Goal: Transaction & Acquisition: Book appointment/travel/reservation

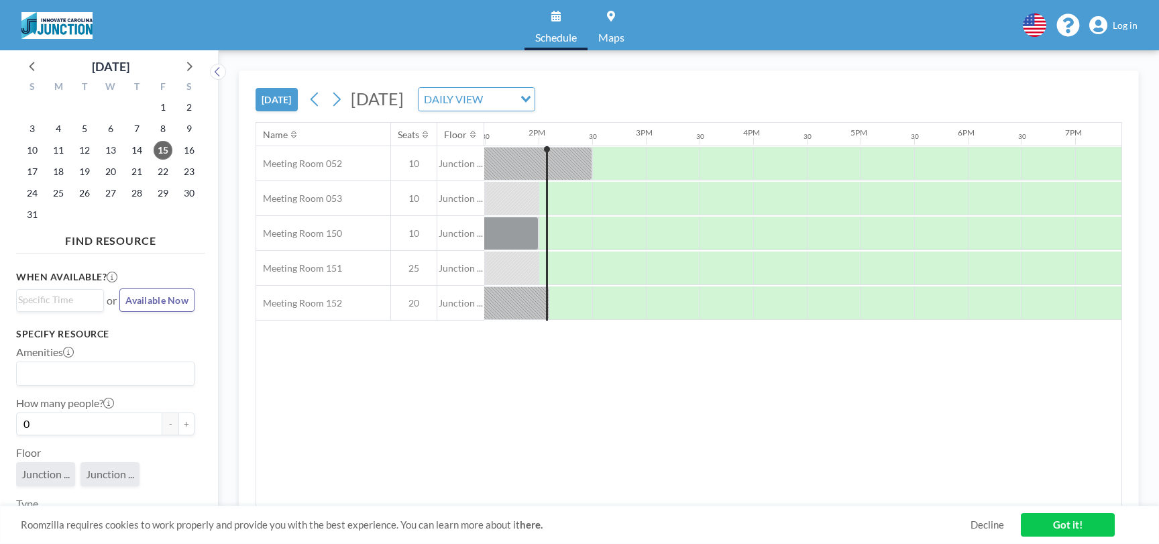
scroll to position [0, 1449]
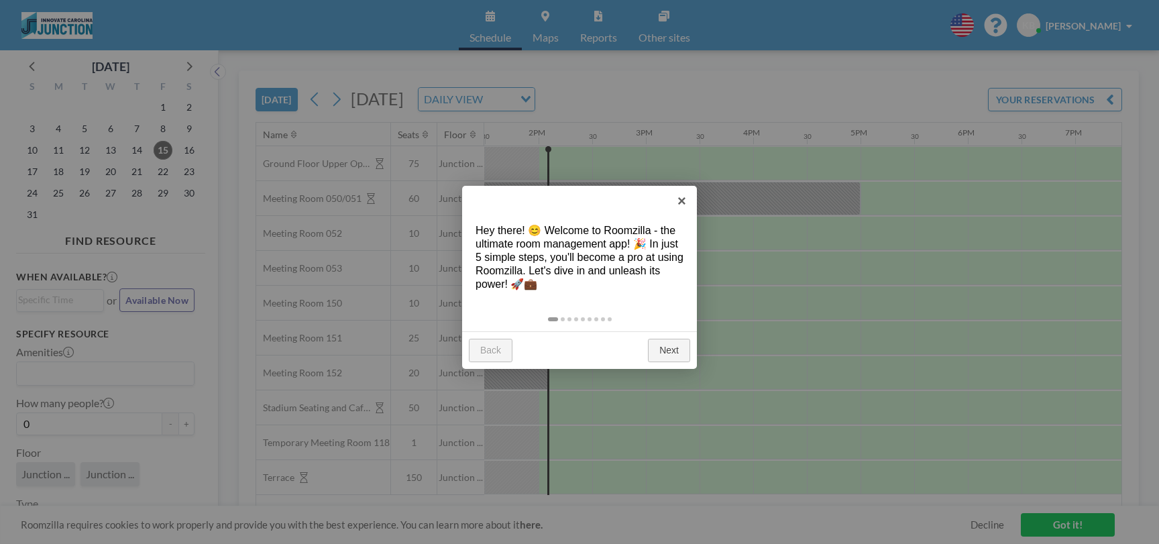
scroll to position [0, 1449]
click at [690, 203] on link "×" at bounding box center [682, 201] width 30 height 30
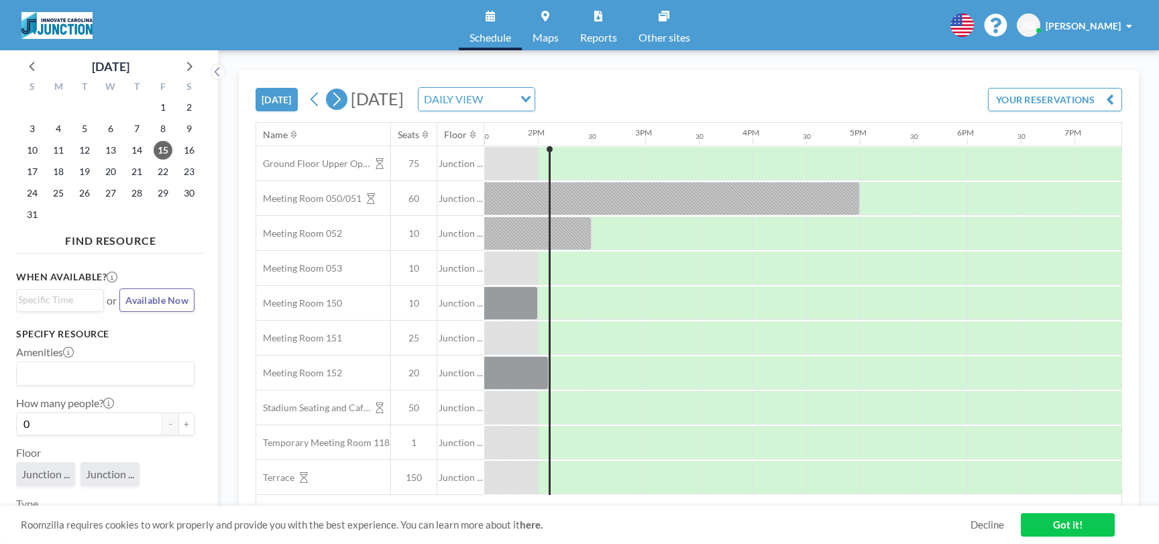
click at [337, 100] on icon at bounding box center [336, 99] width 13 height 20
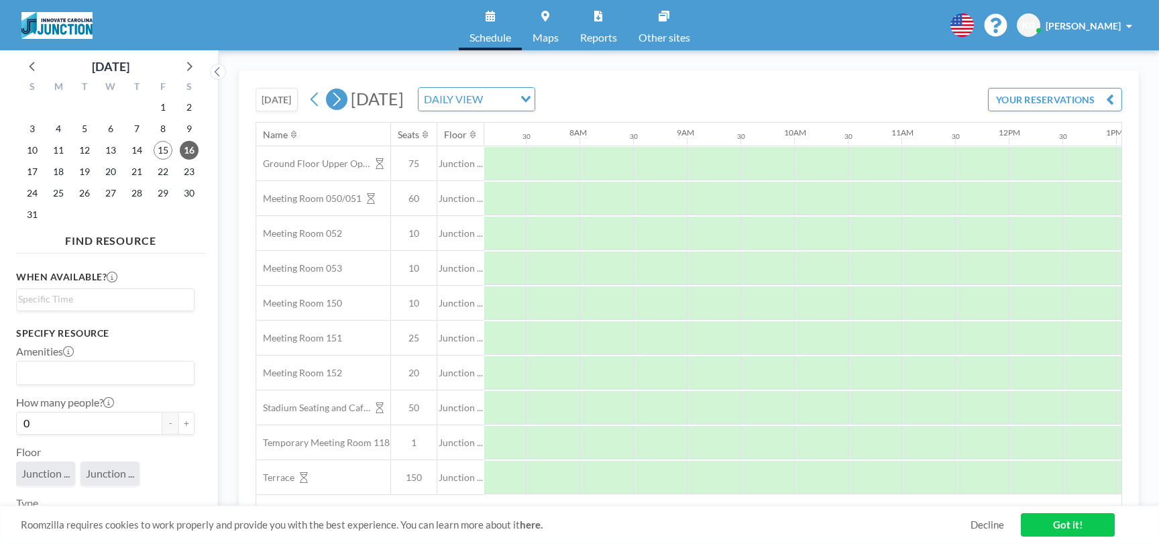
click at [337, 100] on icon at bounding box center [336, 99] width 13 height 20
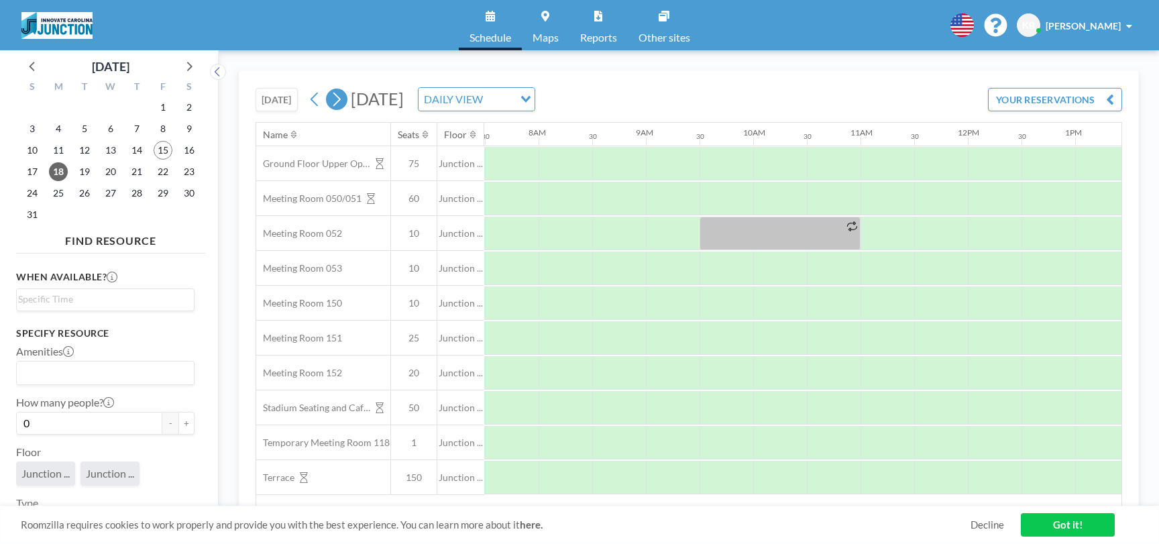
scroll to position [0, 805]
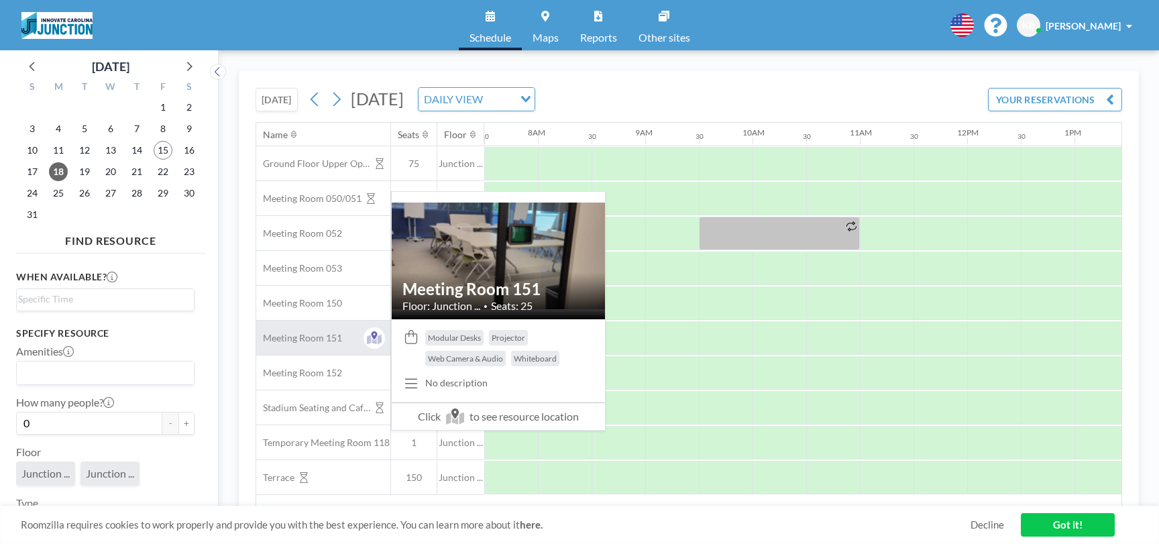
click at [339, 342] on span "Meeting Room 151" at bounding box center [299, 338] width 86 height 12
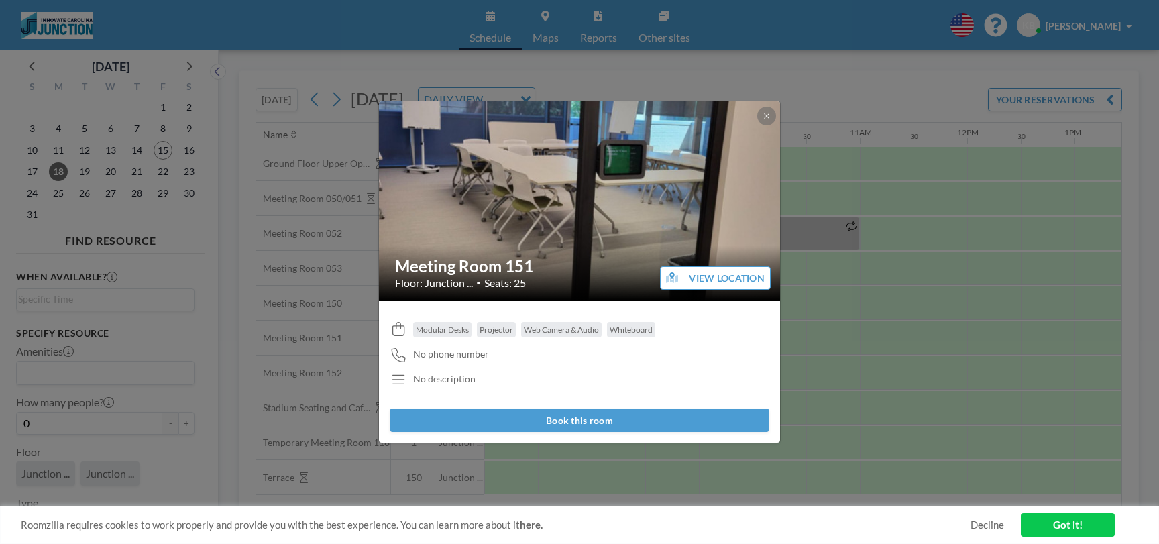
click at [332, 303] on div "Meeting Room 151 Floor: Junction ... • Seats: 25 VIEW LOCATION Modular Desks Pr…" at bounding box center [579, 272] width 1159 height 544
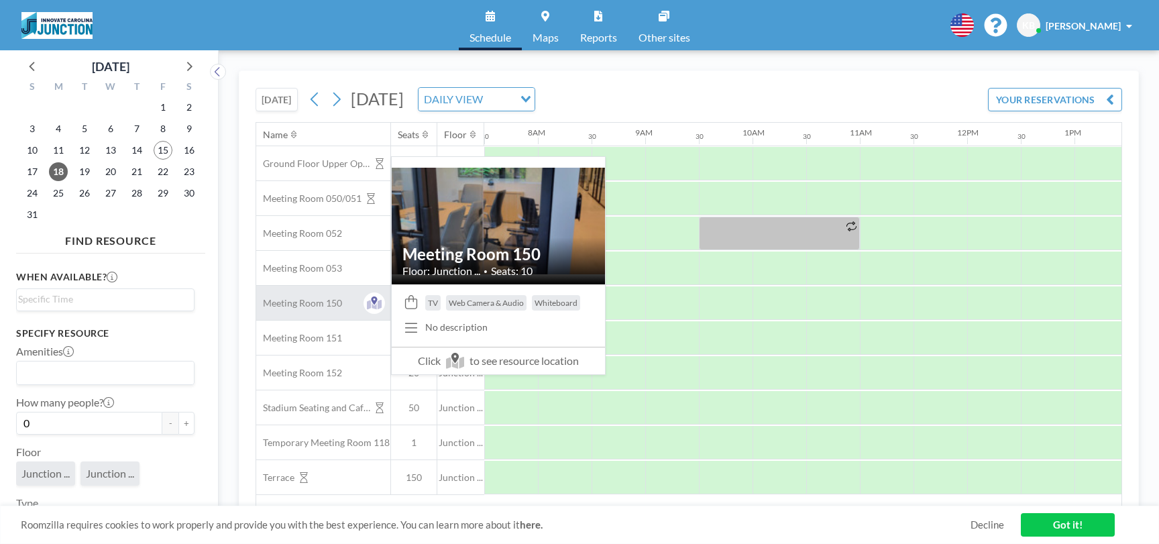
click at [331, 303] on span "Meeting Room 150" at bounding box center [299, 303] width 86 height 12
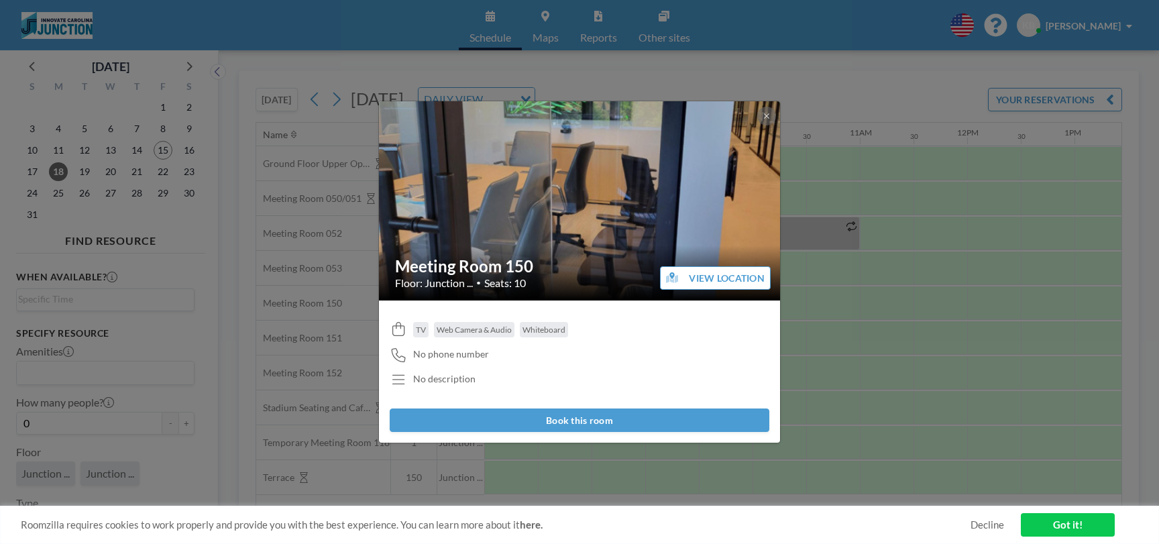
click at [695, 414] on button "Book this room" at bounding box center [580, 419] width 380 height 23
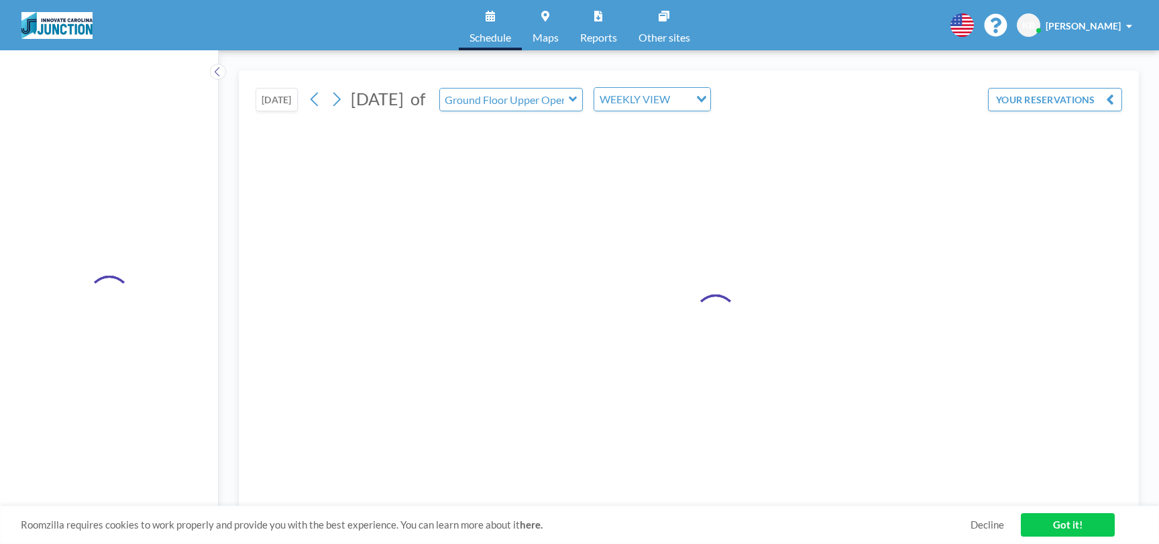
type input "Meeting Room 150"
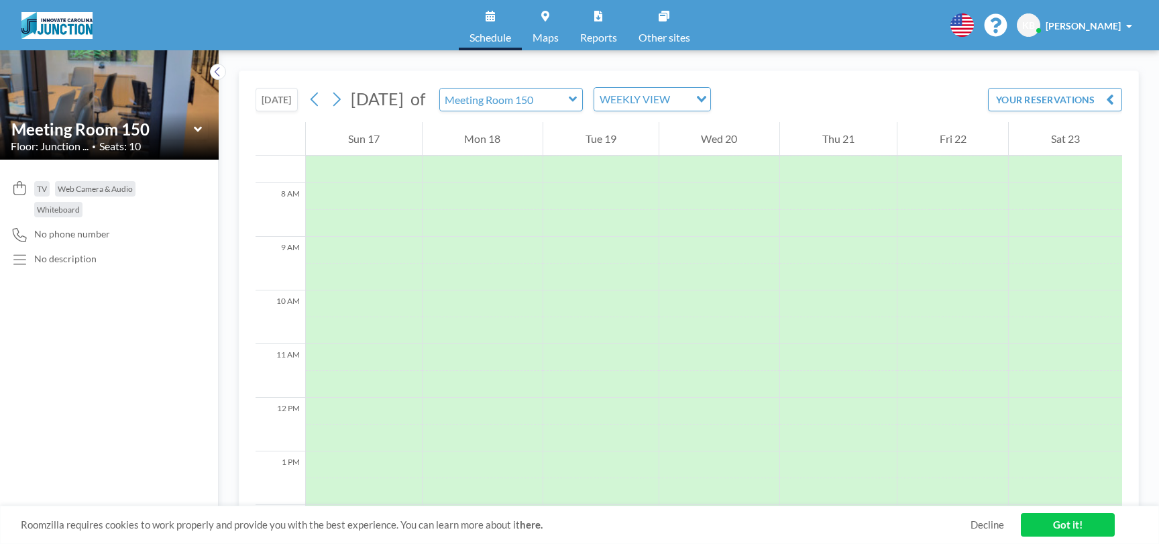
scroll to position [402, 0]
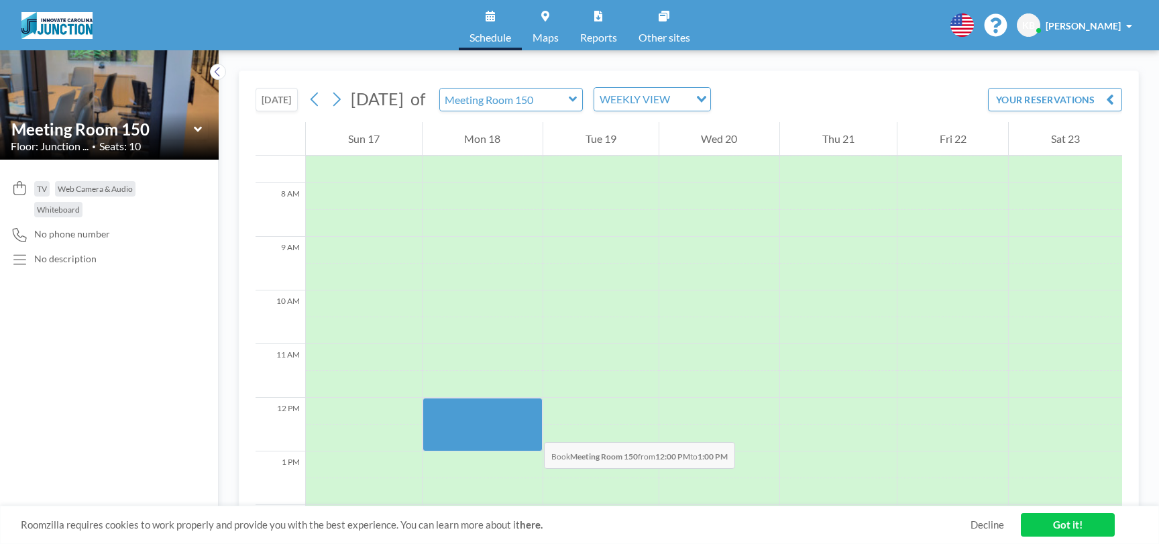
drag, startPoint x: 531, startPoint y: 403, endPoint x: 531, endPoint y: 429, distance: 25.5
click at [531, 429] on div at bounding box center [483, 425] width 121 height 54
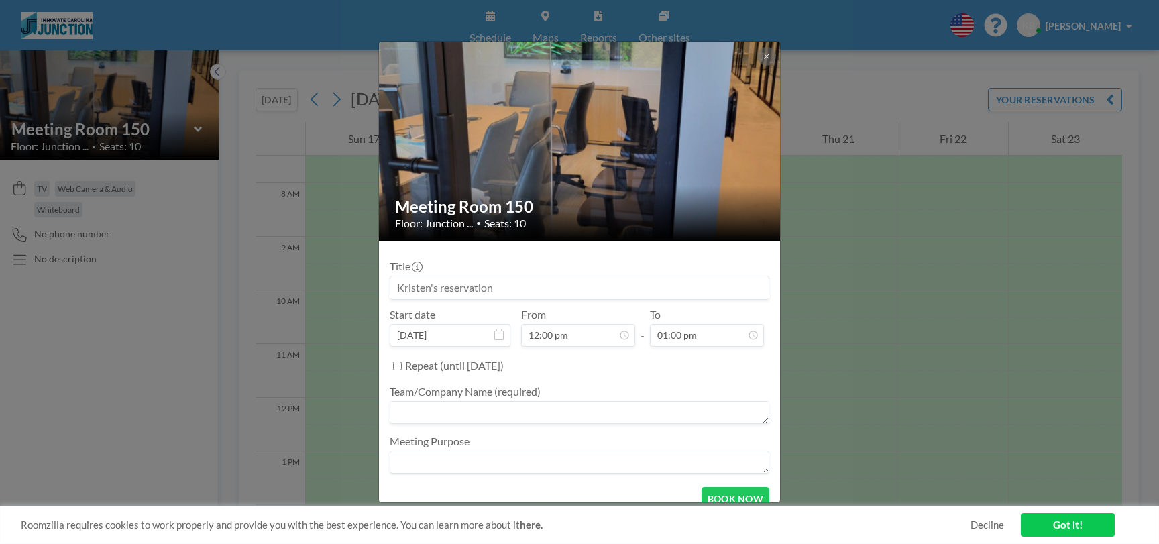
click at [522, 287] on input at bounding box center [579, 287] width 378 height 23
drag, startPoint x: 499, startPoint y: 282, endPoint x: 381, endPoint y: 274, distance: 118.3
click at [390, 276] on input "ArcLight Analytics" at bounding box center [579, 287] width 378 height 23
type input "ARPA-e data subgroup call prep"
click at [564, 416] on textarea at bounding box center [580, 412] width 380 height 23
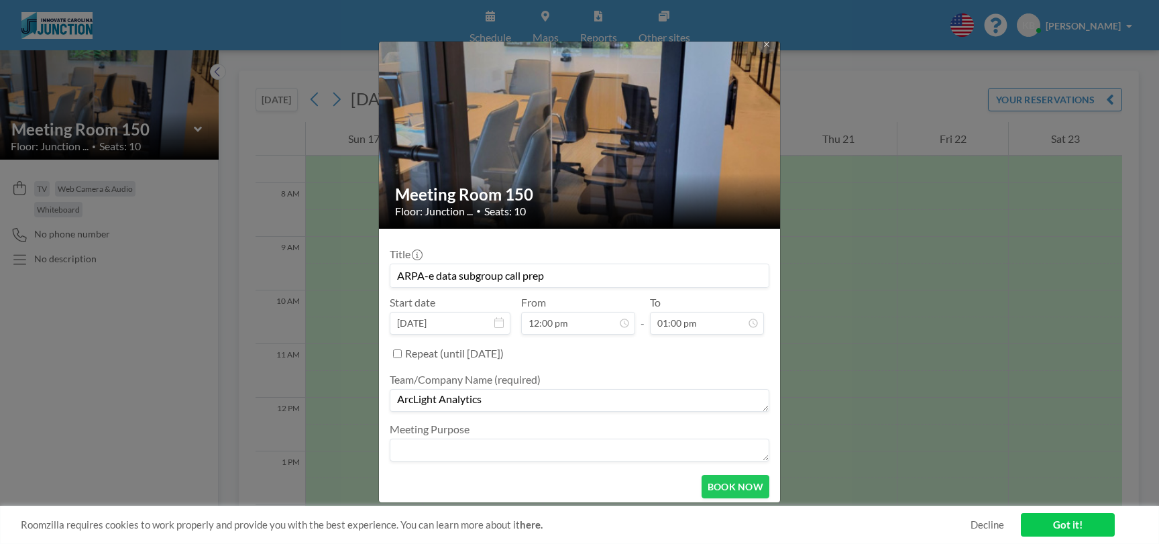
scroll to position [13, 0]
type textarea "ArcLight Analytics"
click at [720, 475] on button "BOOK NOW" at bounding box center [736, 485] width 68 height 23
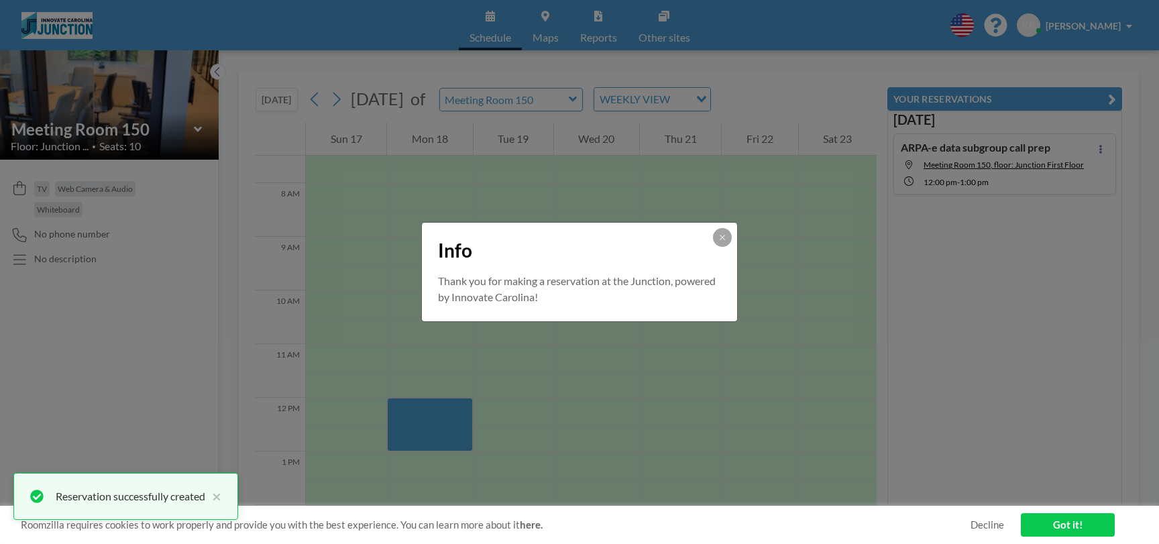
scroll to position [0, 0]
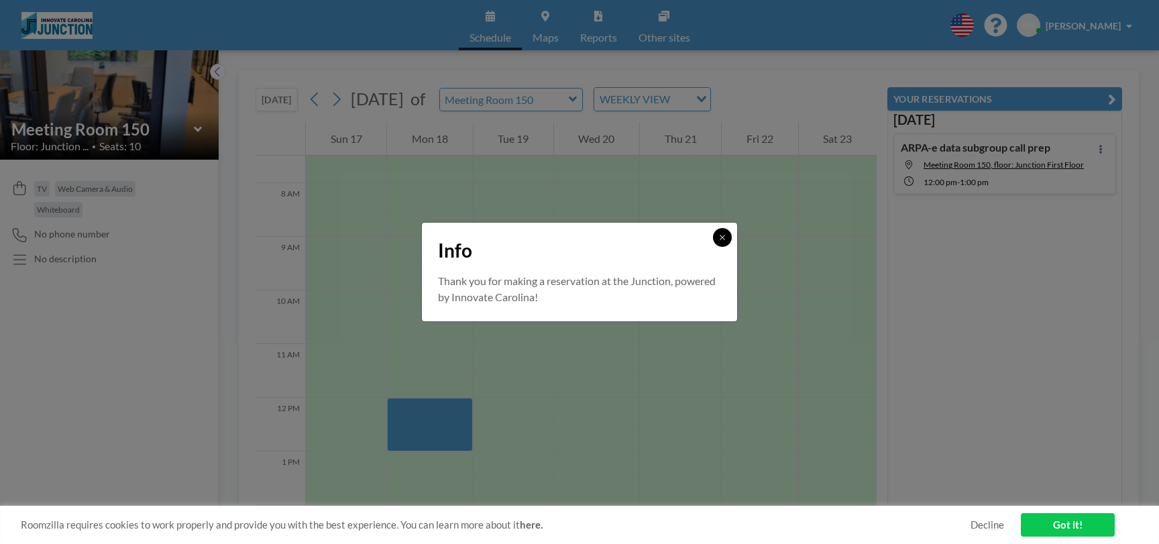
click at [726, 237] on icon at bounding box center [722, 237] width 8 height 8
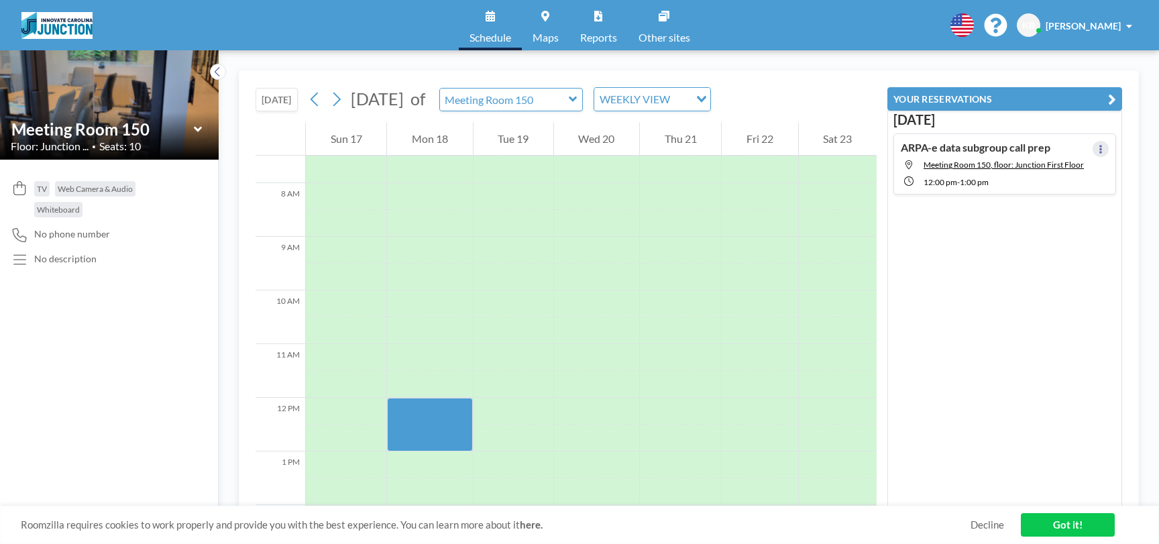
click at [1103, 152] on icon at bounding box center [1100, 149] width 5 height 9
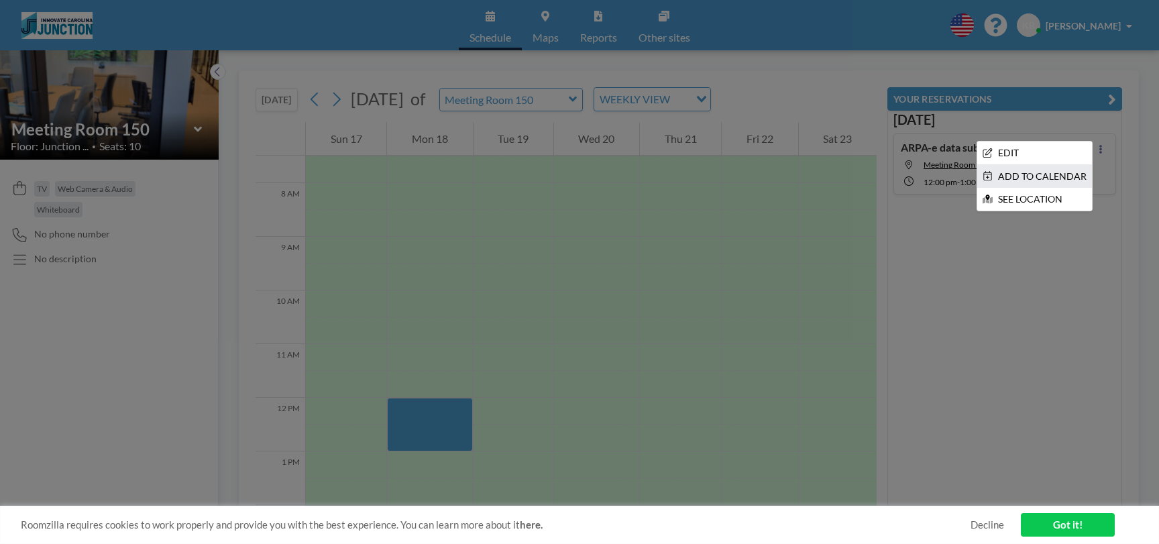
click at [1088, 170] on li "ADD TO CALENDAR" at bounding box center [1034, 176] width 115 height 23
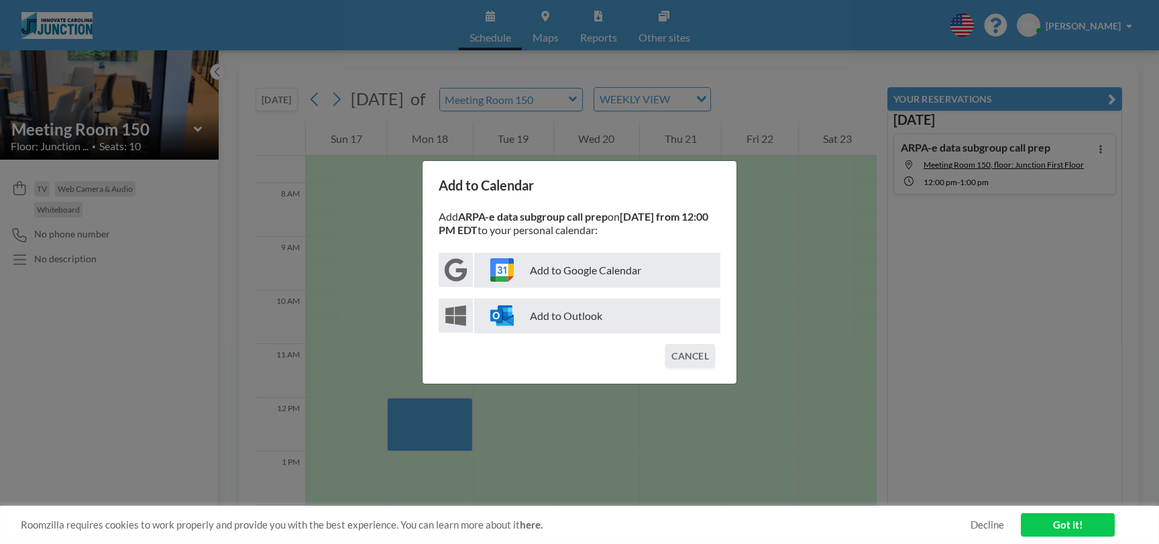
click at [544, 317] on p "Add to Outlook" at bounding box center [597, 315] width 246 height 35
click at [557, 317] on p "Add to Outlook" at bounding box center [597, 315] width 246 height 35
click at [689, 356] on button "CANCEL" at bounding box center [690, 355] width 50 height 23
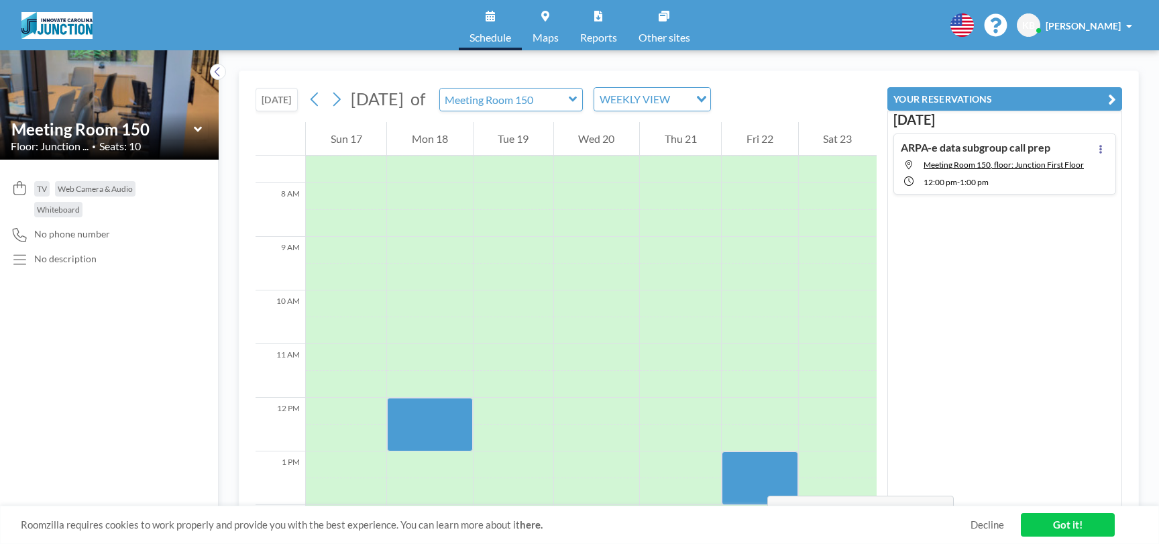
drag, startPoint x: 756, startPoint y: 461, endPoint x: 754, endPoint y: 482, distance: 20.9
click at [754, 482] on div at bounding box center [760, 478] width 76 height 54
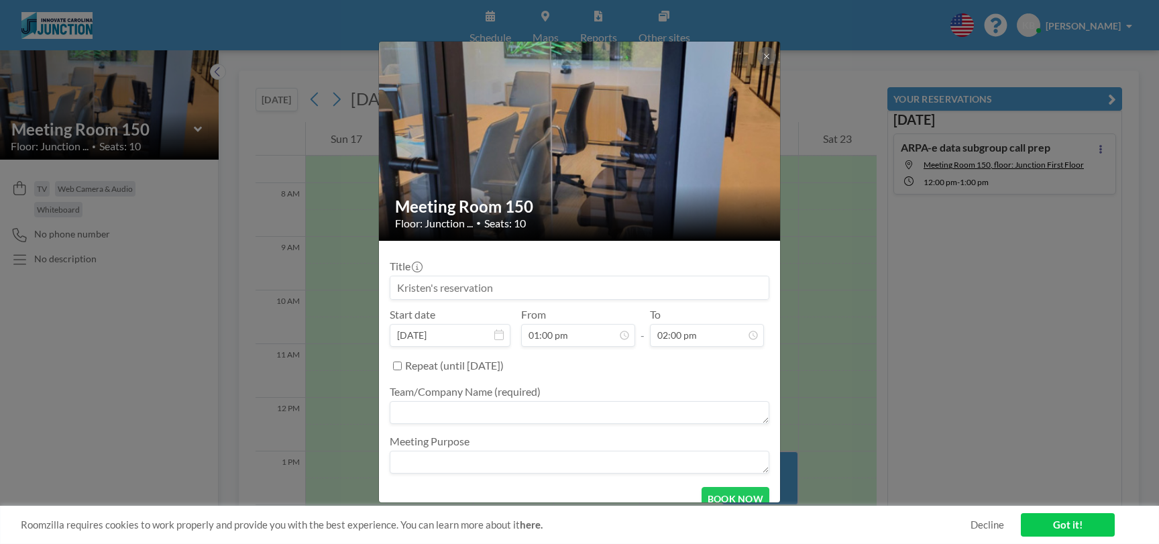
click at [400, 368] on input "Repeat (until August 15, 2026)" at bounding box center [397, 366] width 9 height 9
checkbox input "true"
click at [417, 387] on div "every day" at bounding box center [571, 393] width 363 height 20
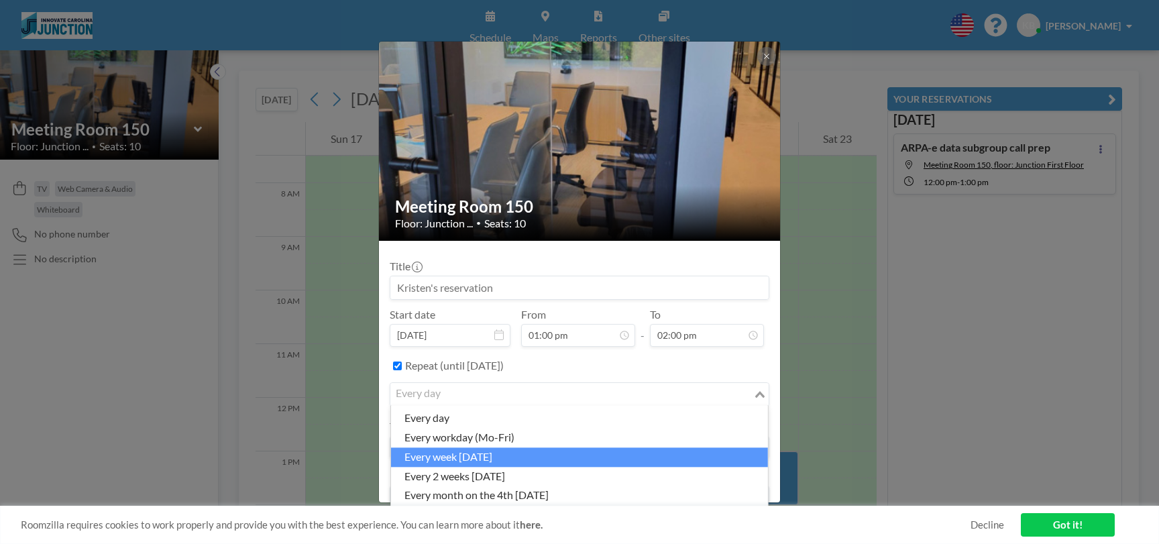
click at [541, 453] on li "every week on Friday" at bounding box center [579, 456] width 377 height 19
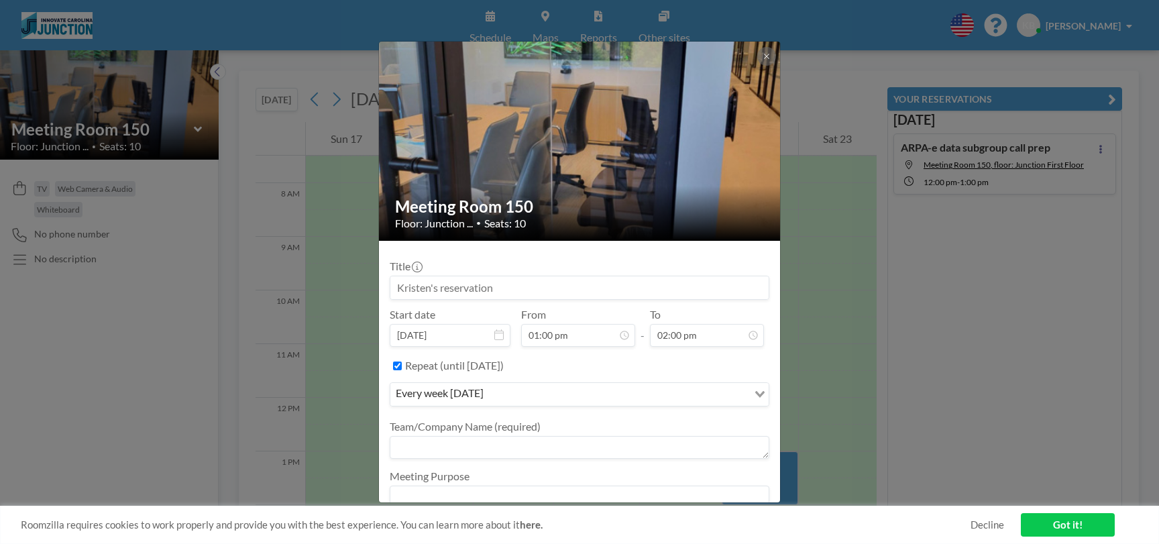
scroll to position [621, 0]
drag, startPoint x: 502, startPoint y: 286, endPoint x: 391, endPoint y: 281, distance: 111.5
click at [391, 281] on input at bounding box center [579, 287] width 378 height 23
type input "Evan/Kristen standup"
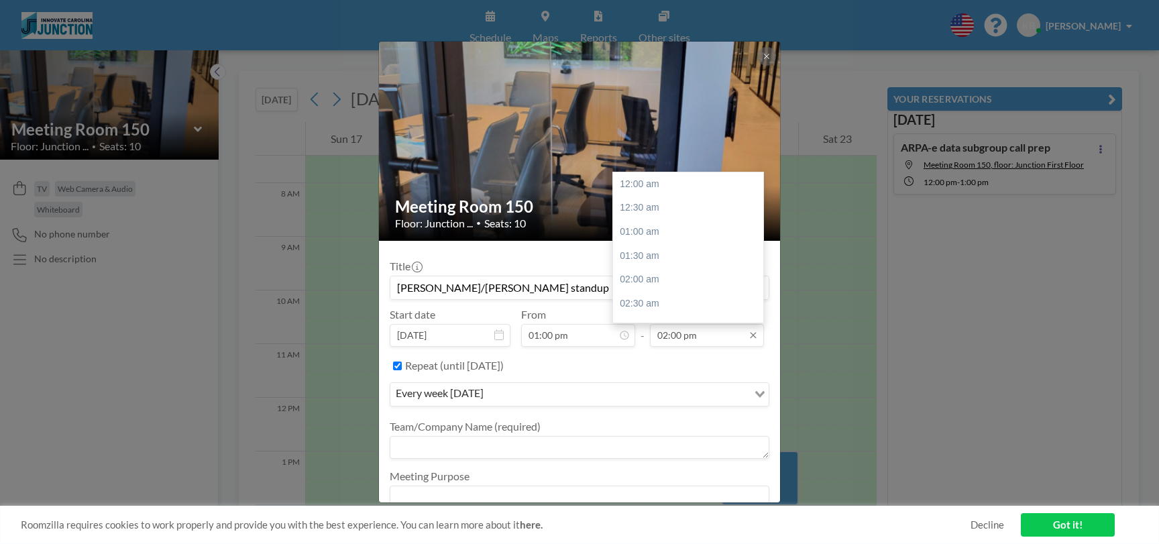
scroll to position [669, 0]
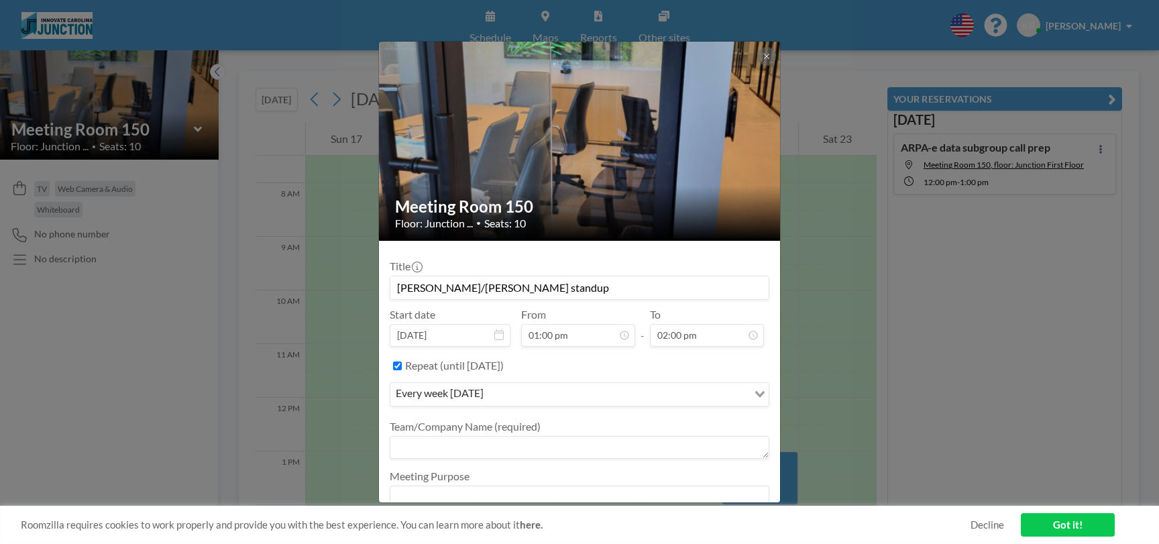
click at [504, 366] on label "Repeat (until August 15, 2026)" at bounding box center [454, 365] width 99 height 13
click at [402, 366] on input "Repeat (until August 15, 2026)" at bounding box center [397, 366] width 9 height 9
click at [504, 366] on label "Repeat (until August 15, 2026)" at bounding box center [454, 365] width 99 height 13
click at [402, 366] on input "Repeat (until August 15, 2026)" at bounding box center [397, 366] width 9 height 9
checkbox input "true"
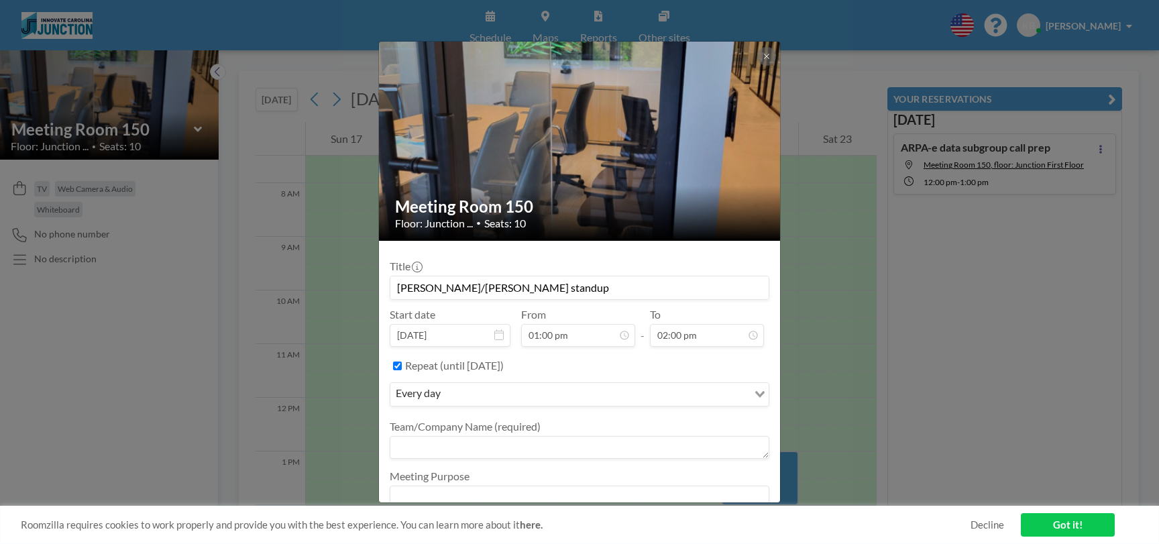
scroll to position [48, 0]
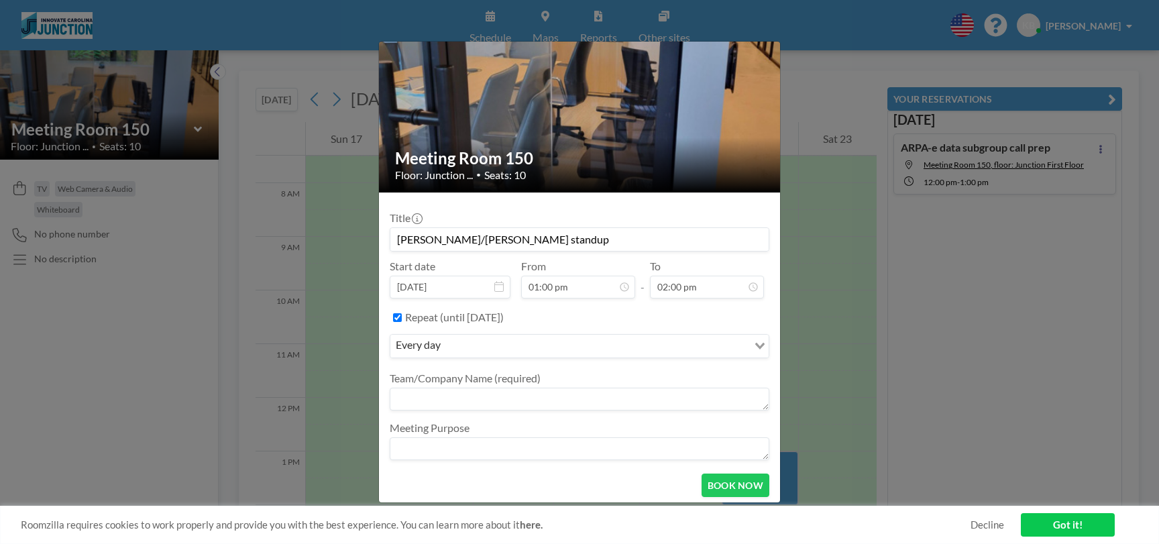
click at [565, 348] on input "Search for option" at bounding box center [596, 345] width 302 height 17
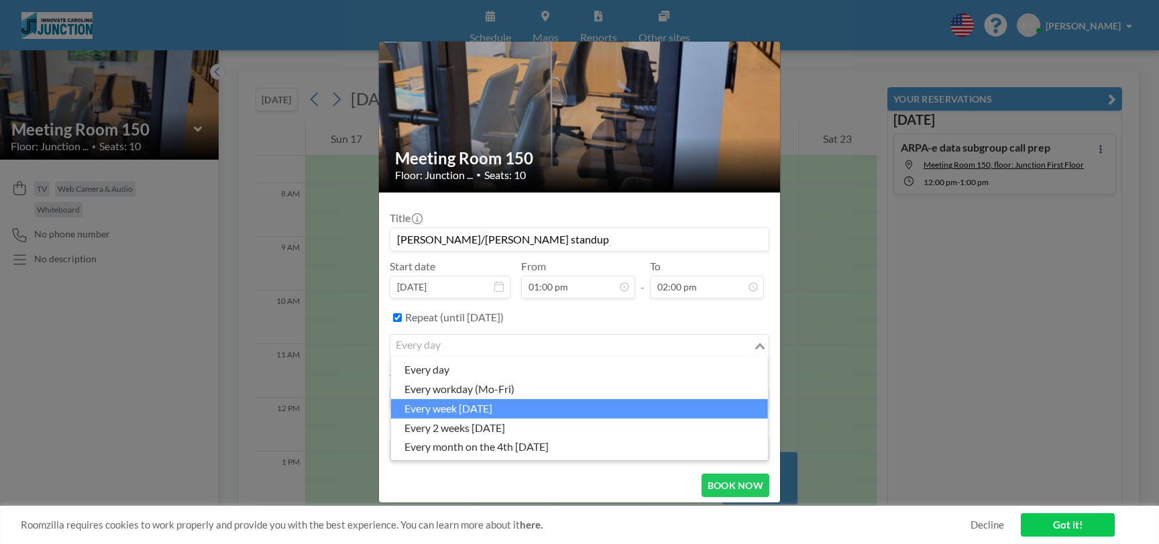
click at [547, 407] on li "every week on Friday" at bounding box center [579, 408] width 377 height 19
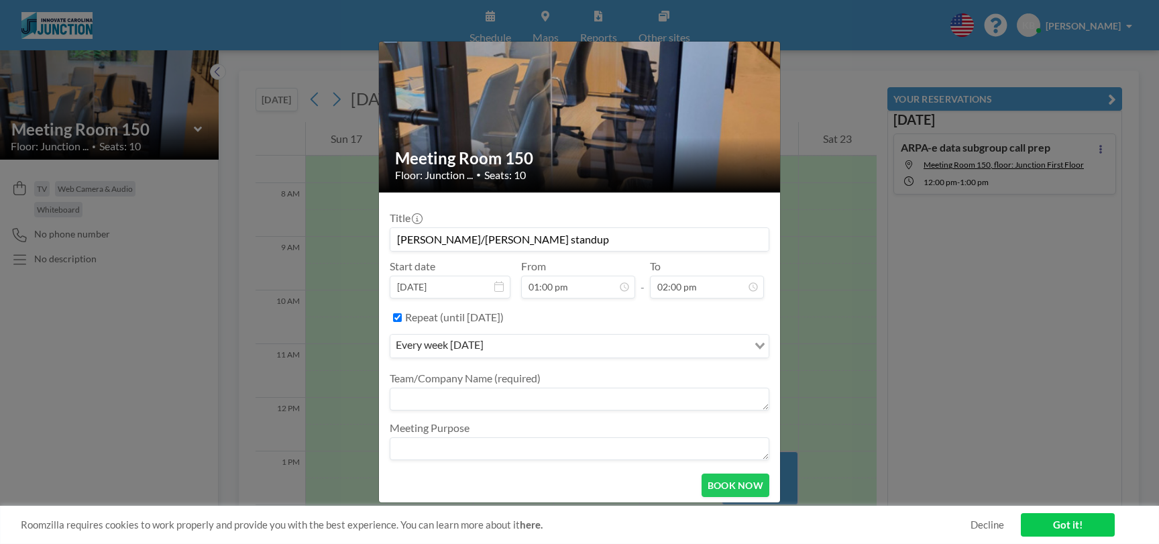
click at [547, 396] on textarea at bounding box center [580, 399] width 380 height 23
type textarea "ArcLight Analytics"
click at [720, 480] on button "BOOK NOW" at bounding box center [736, 485] width 68 height 23
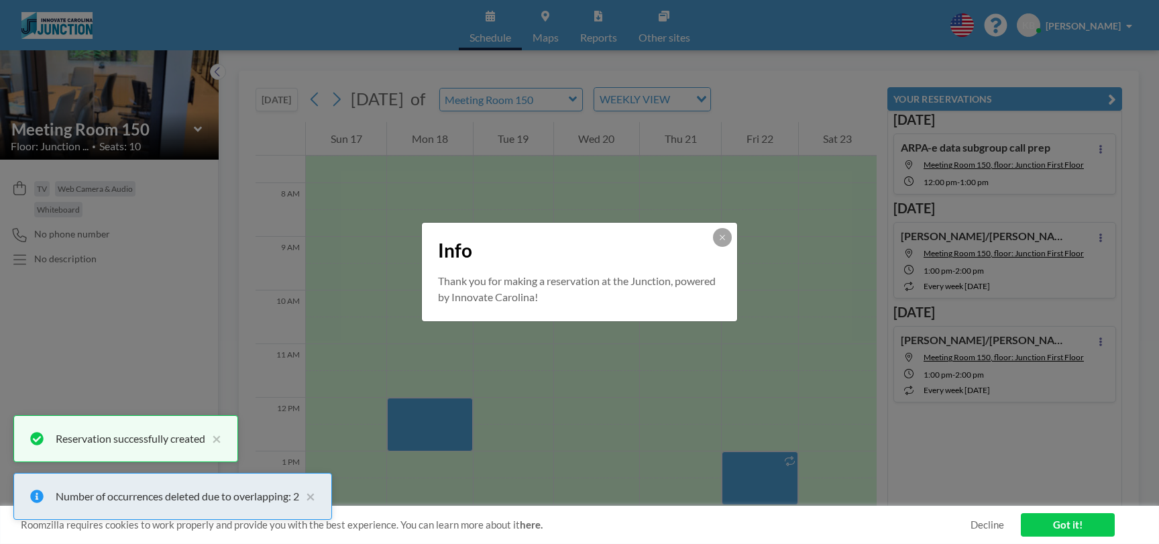
click at [711, 238] on div "Info" at bounding box center [579, 248] width 315 height 50
click at [717, 237] on button at bounding box center [722, 237] width 19 height 19
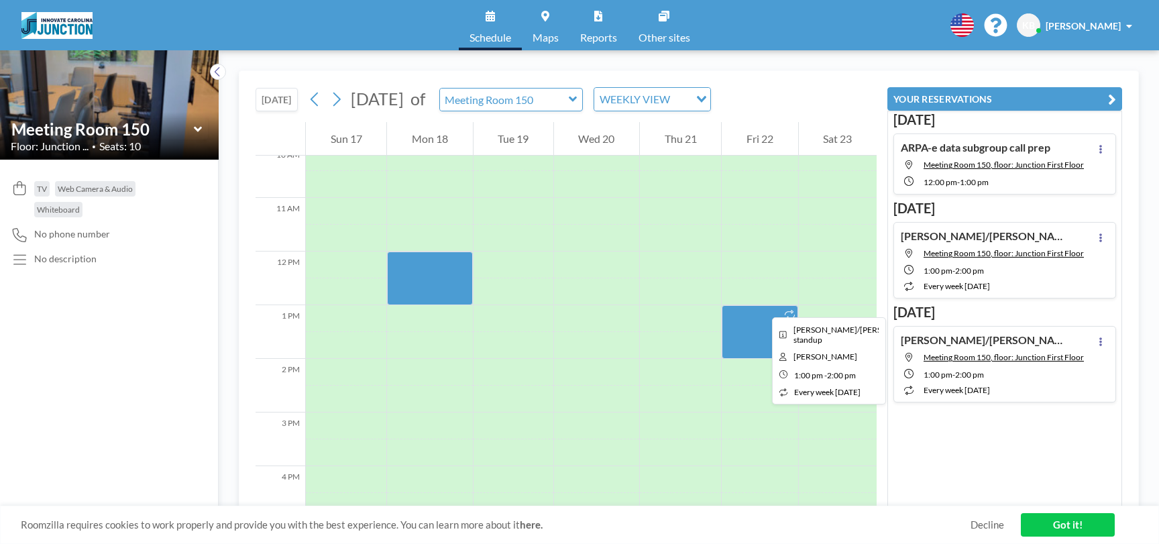
scroll to position [546, 0]
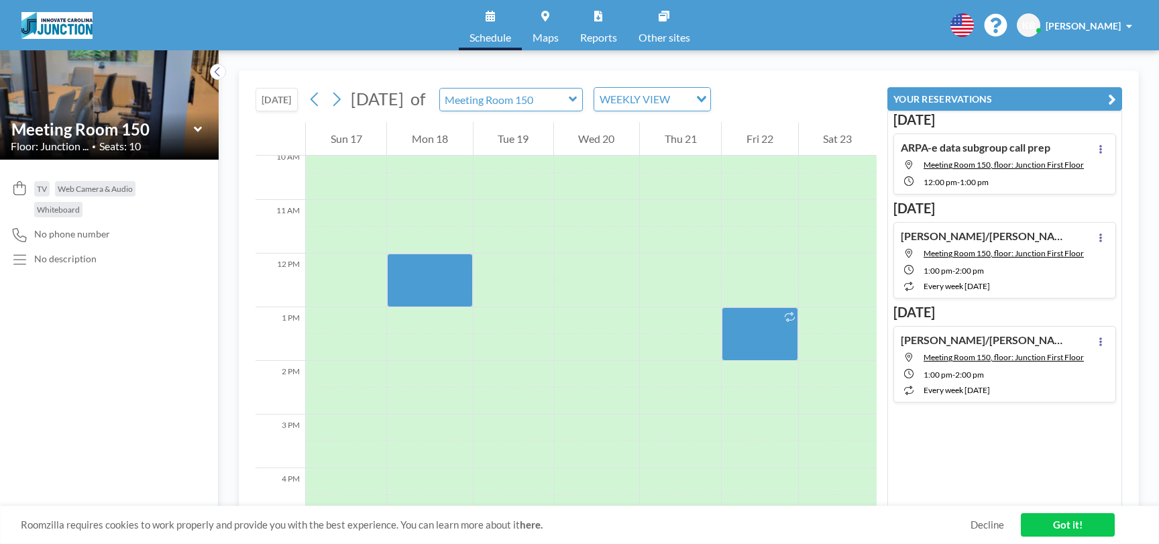
click at [710, 99] on div "Loading..." at bounding box center [699, 98] width 21 height 20
click at [825, 95] on div "TODAY August 2025 of Meeting Room 150 WEEKLY VIEW Loading..." at bounding box center [566, 96] width 621 height 51
